Goal: Information Seeking & Learning: Learn about a topic

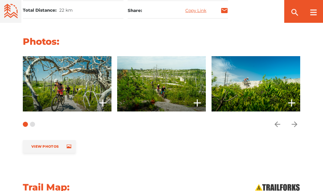
scroll to position [443, 0]
click at [58, 82] on span at bounding box center [67, 83] width 89 height 55
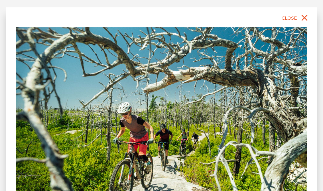
scroll to position [713, 0]
click at [305, 18] on icon "close" at bounding box center [305, 18] width 6 height 6
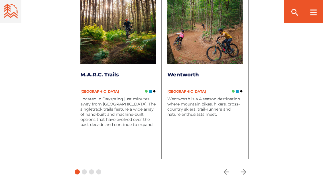
scroll to position [1676, 0]
click at [246, 169] on icon "arrow forward" at bounding box center [244, 172] width 6 height 6
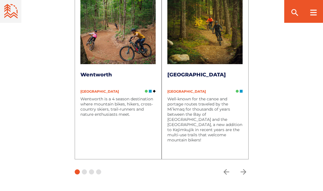
click at [245, 168] on icon "arrow forward" at bounding box center [243, 172] width 9 height 9
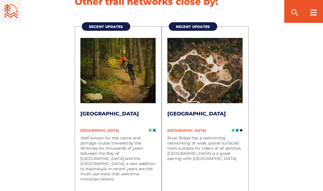
scroll to position [1637, 0]
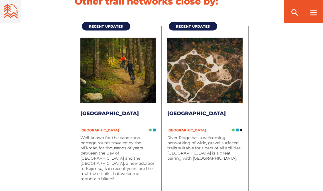
click at [218, 110] on link "[GEOGRAPHIC_DATA]" at bounding box center [197, 113] width 59 height 6
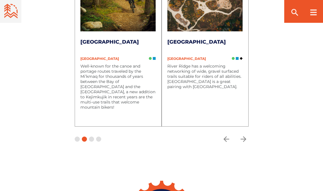
scroll to position [1710, 0]
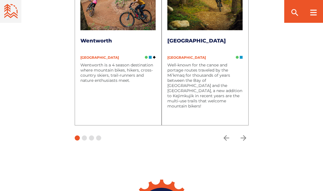
click at [96, 63] on p "Wentworth is a 4 season destination where mountain bikes, hikers, cross-country…" at bounding box center [117, 73] width 75 height 21
click at [94, 38] on link "Wentworth" at bounding box center [96, 41] width 32 height 6
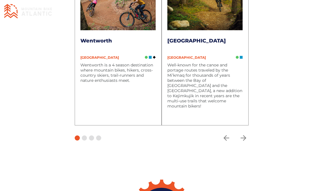
scroll to position [1718, 0]
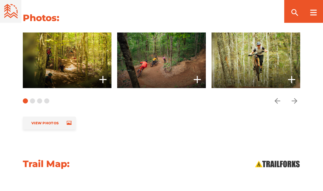
scroll to position [448, 0]
